Goal: Use online tool/utility: Utilize a website feature to perform a specific function

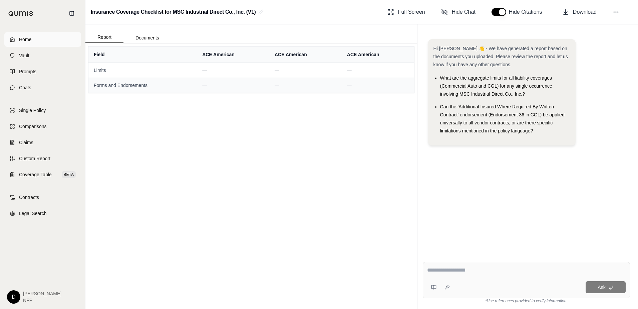
click at [28, 38] on span "Home" at bounding box center [25, 39] width 12 height 7
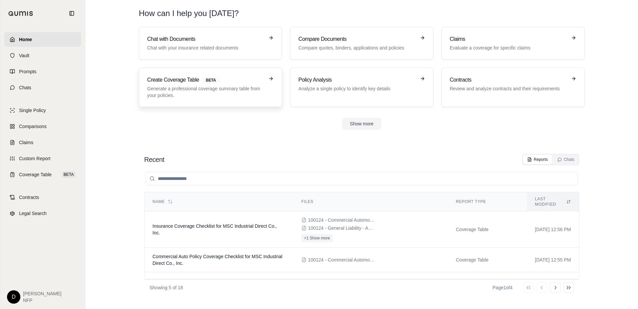
click at [193, 85] on p "Generate a professional coverage summary table from your policies." at bounding box center [205, 91] width 117 height 13
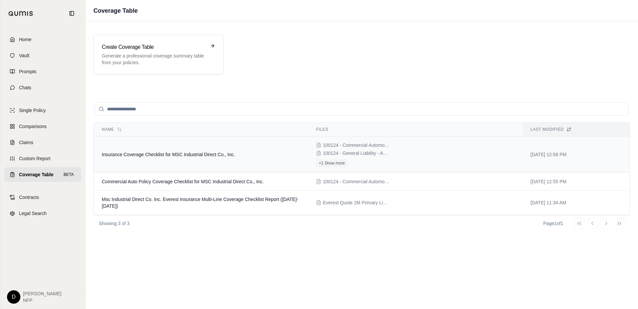
click at [176, 146] on td "Insurance Coverage Checklist for MSC Industrial Direct Co., Inc." at bounding box center [201, 154] width 214 height 36
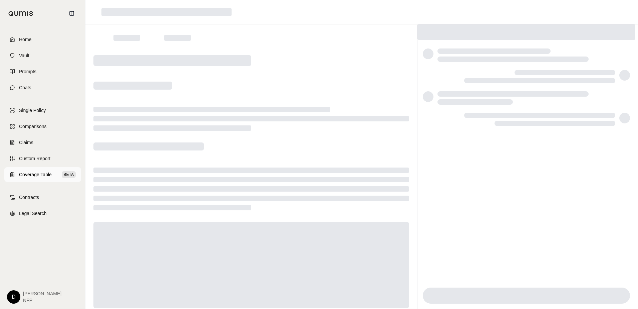
click at [38, 169] on link "Coverage Table BETA" at bounding box center [42, 174] width 77 height 15
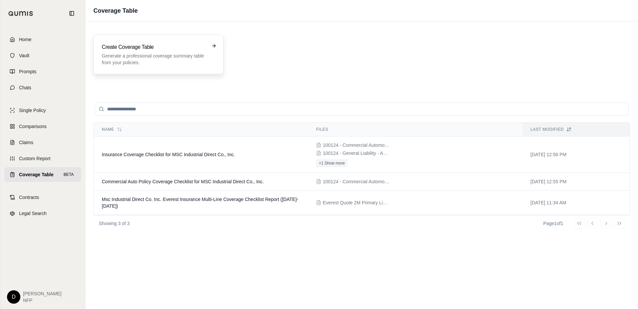
click at [125, 59] on p "Generate a professional coverage summary table from your policies." at bounding box center [154, 58] width 104 height 13
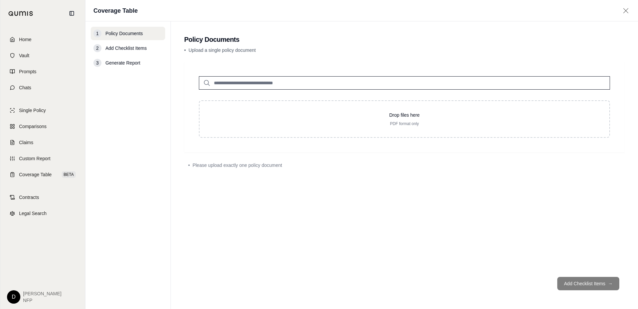
click at [269, 83] on input "search" at bounding box center [404, 82] width 411 height 13
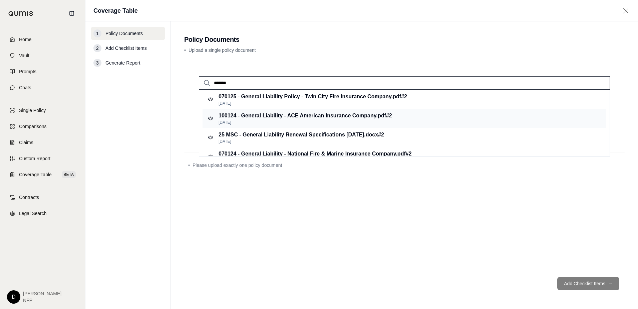
type input "*******"
click at [265, 115] on p "100124 - General Liability - ACE American Insurance Company.pdf #2" at bounding box center [306, 116] width 174 height 8
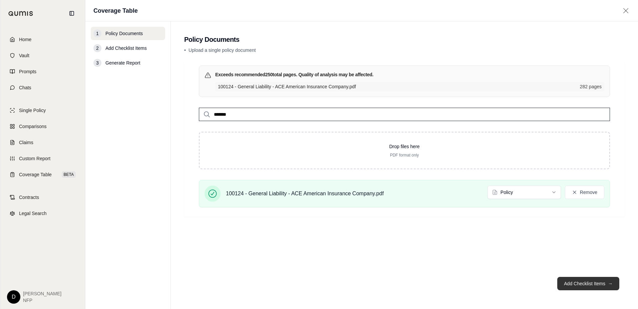
click at [567, 282] on button "Add Checklist Items →" at bounding box center [589, 282] width 62 height 13
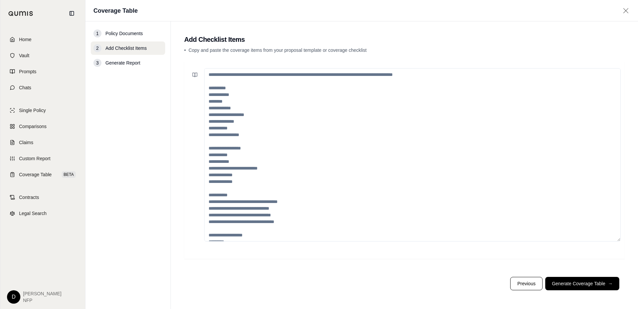
click at [254, 80] on textarea at bounding box center [412, 154] width 417 height 173
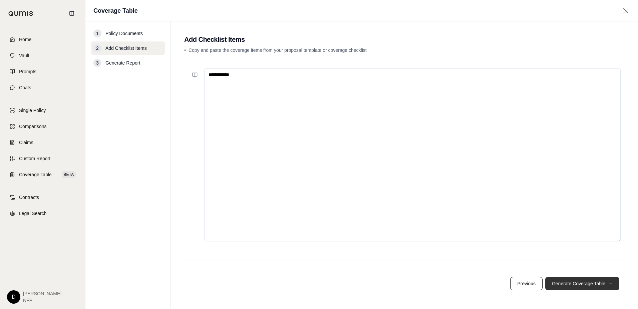
type textarea "**********"
click at [592, 283] on button "Generate Coverage Table →" at bounding box center [583, 282] width 74 height 13
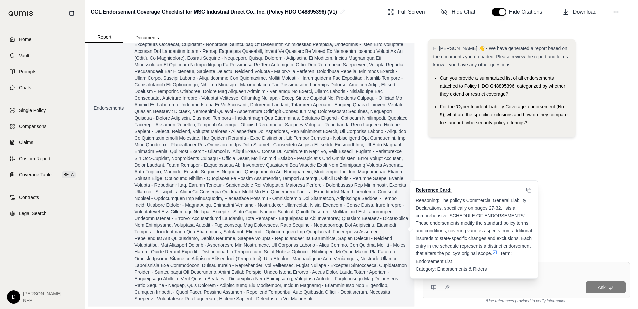
scroll to position [166, 0]
click at [255, 212] on span at bounding box center [272, 107] width 274 height 387
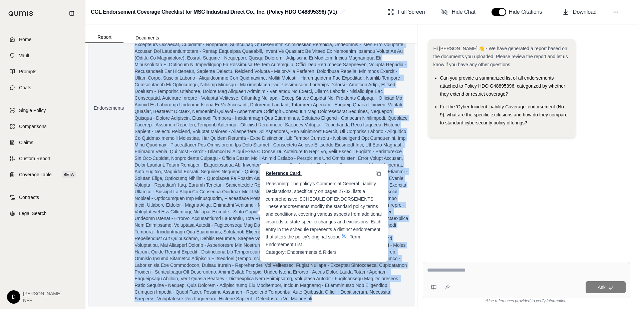
click at [255, 212] on span at bounding box center [272, 107] width 274 height 387
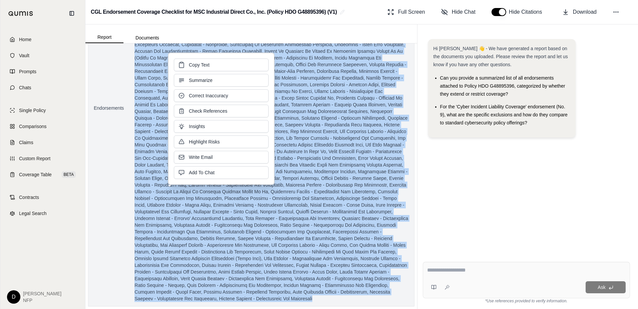
copy span "[US_STATE] Local Government Premium Tax Schedule, Surcharge Schedule, Signature…"
